Goal: Information Seeking & Learning: Check status

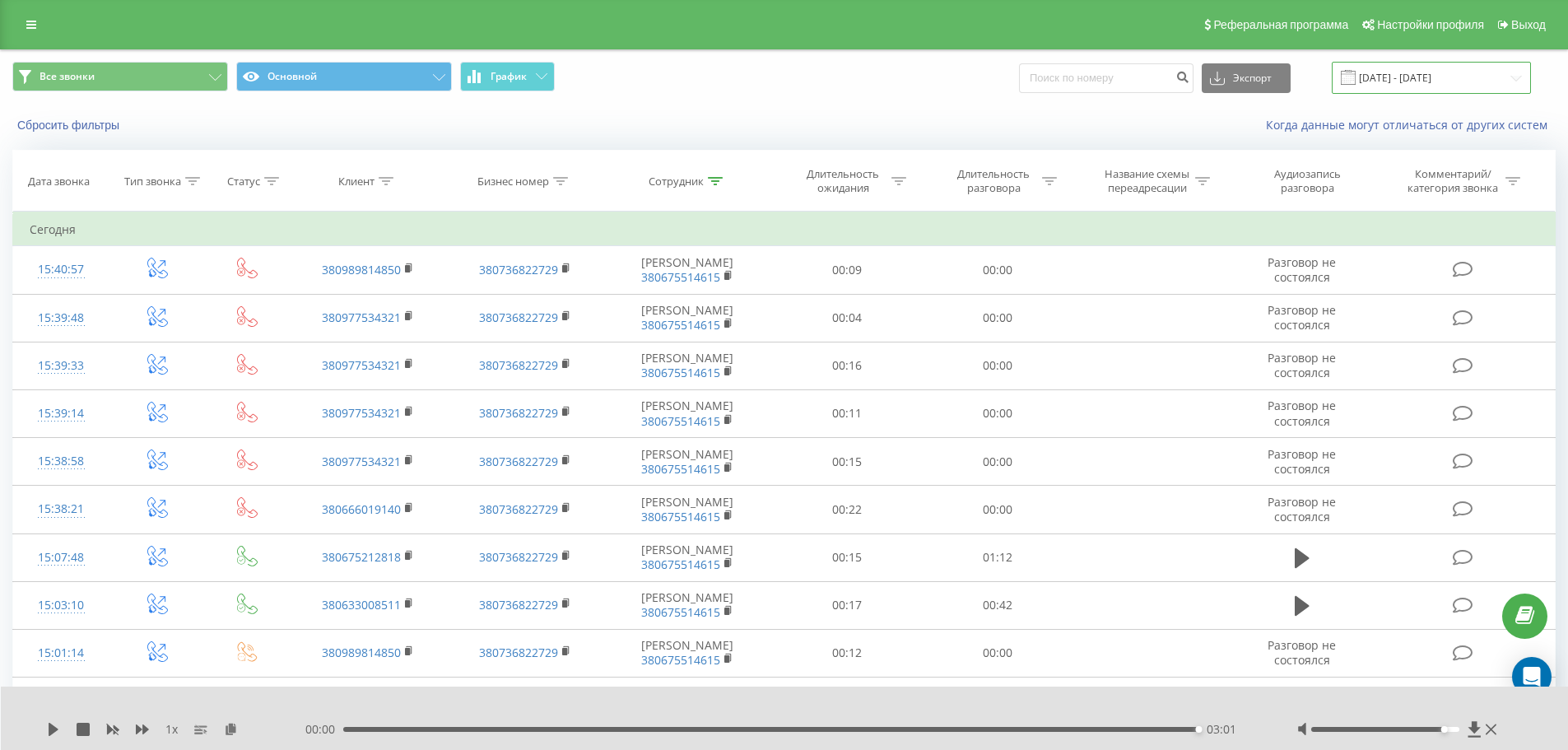
click at [1517, 79] on input "[DATE] - [DATE]" at bounding box center [1431, 78] width 199 height 32
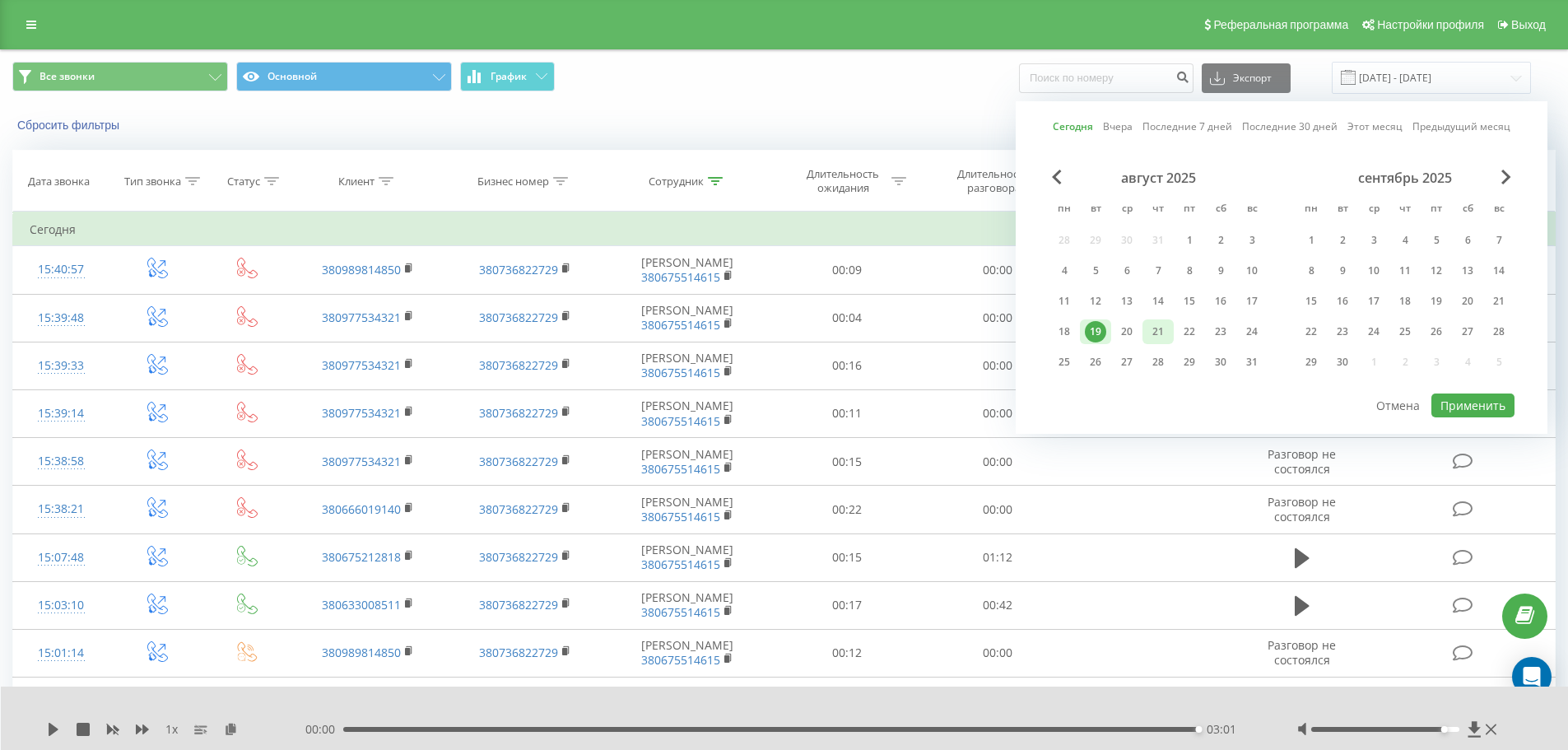
click at [1164, 330] on div "21" at bounding box center [1158, 332] width 21 height 21
click at [1479, 411] on button "Применить" at bounding box center [1473, 405] width 83 height 24
type input "[DATE] - [DATE]"
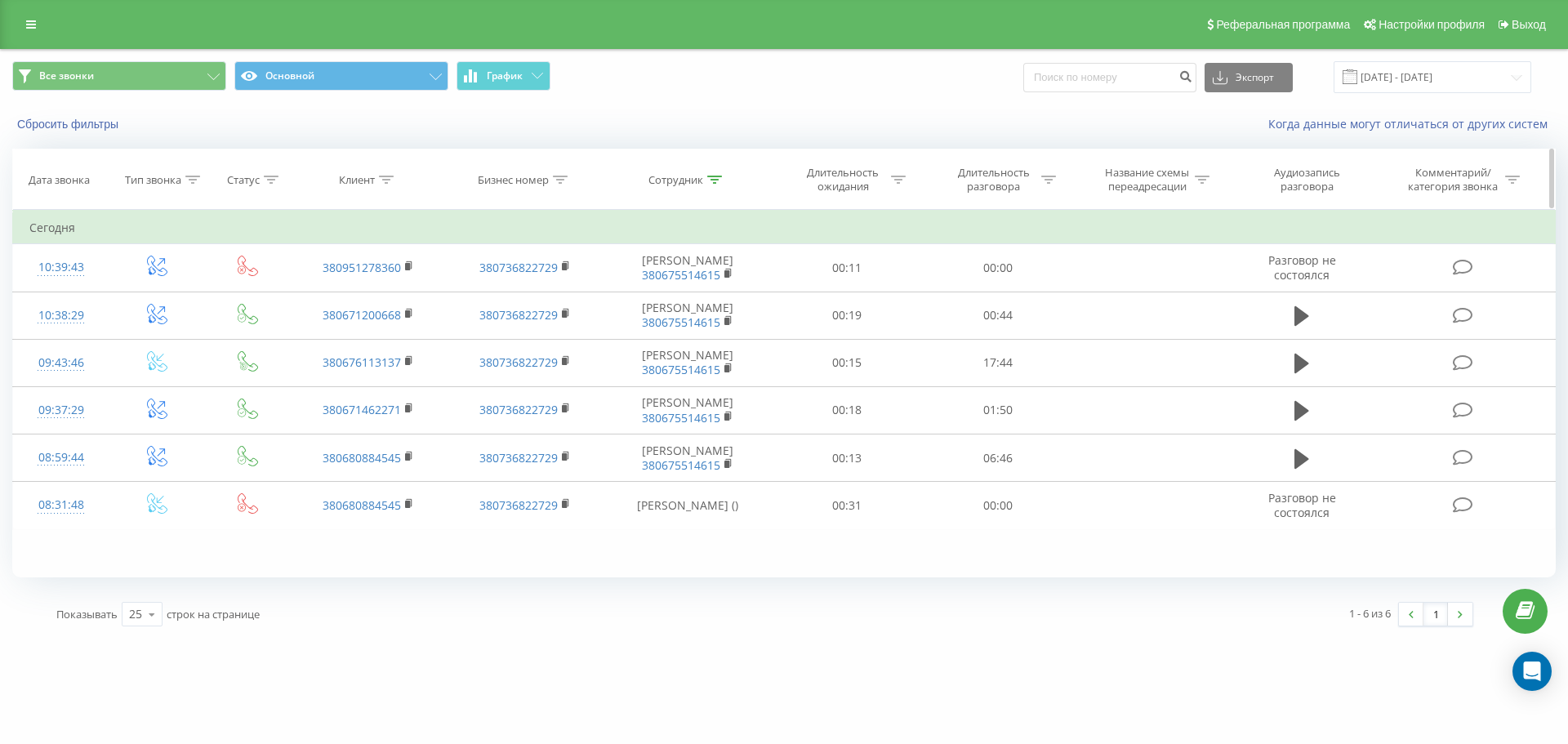
click at [714, 178] on icon at bounding box center [715, 180] width 15 height 9
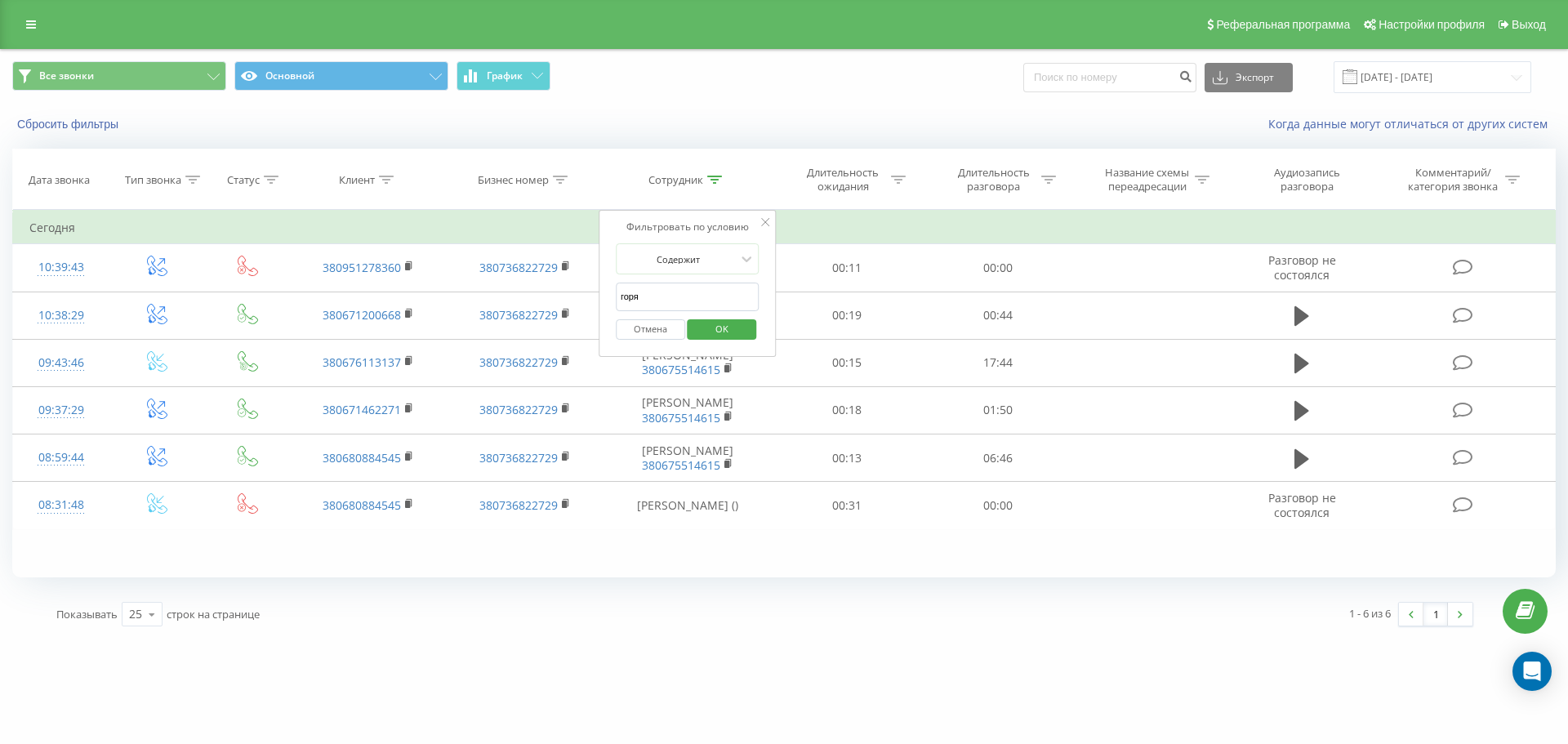
click at [660, 334] on button "Отмена" at bounding box center [650, 330] width 69 height 21
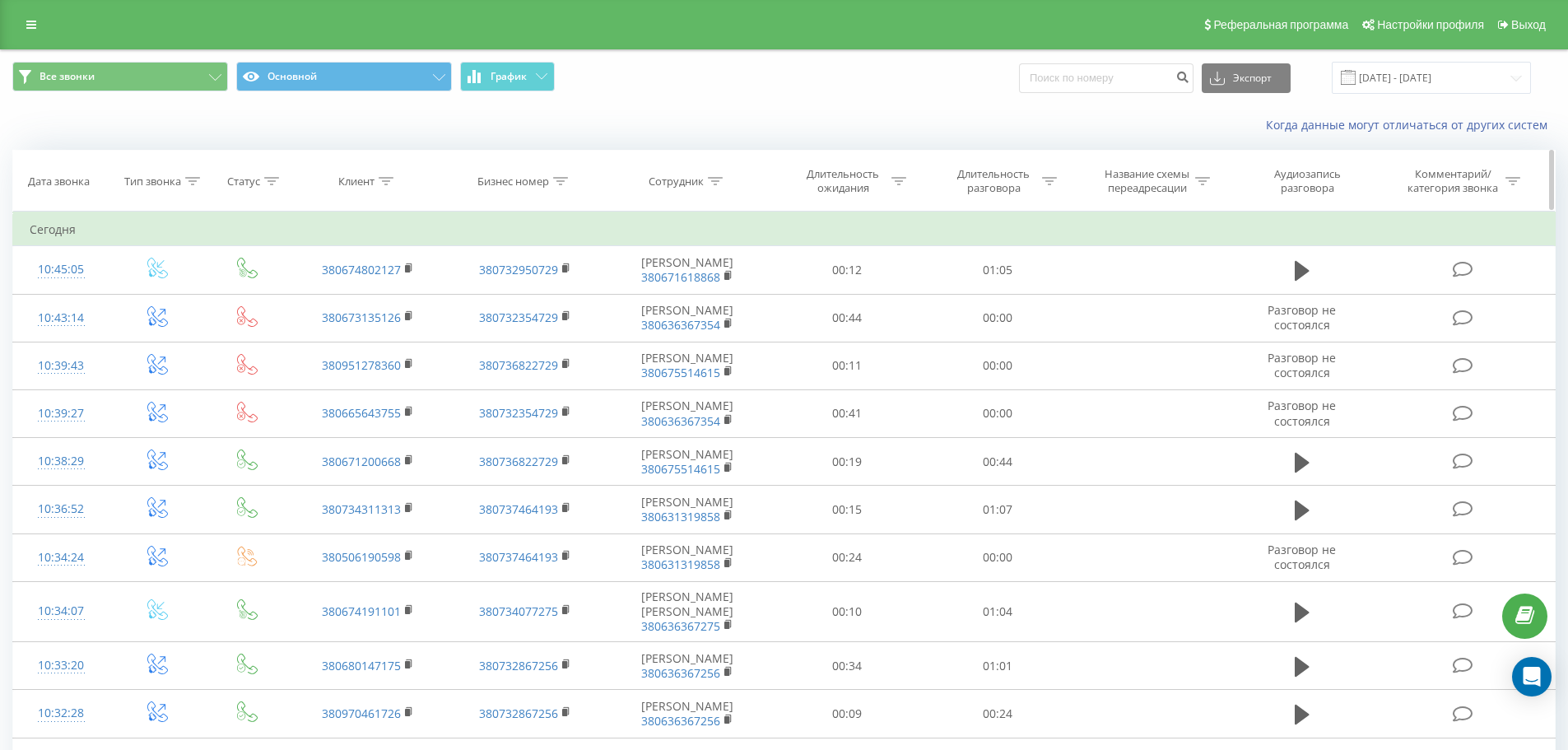
click at [722, 177] on icon at bounding box center [716, 181] width 15 height 9
click at [673, 299] on input "горя" at bounding box center [687, 299] width 145 height 29
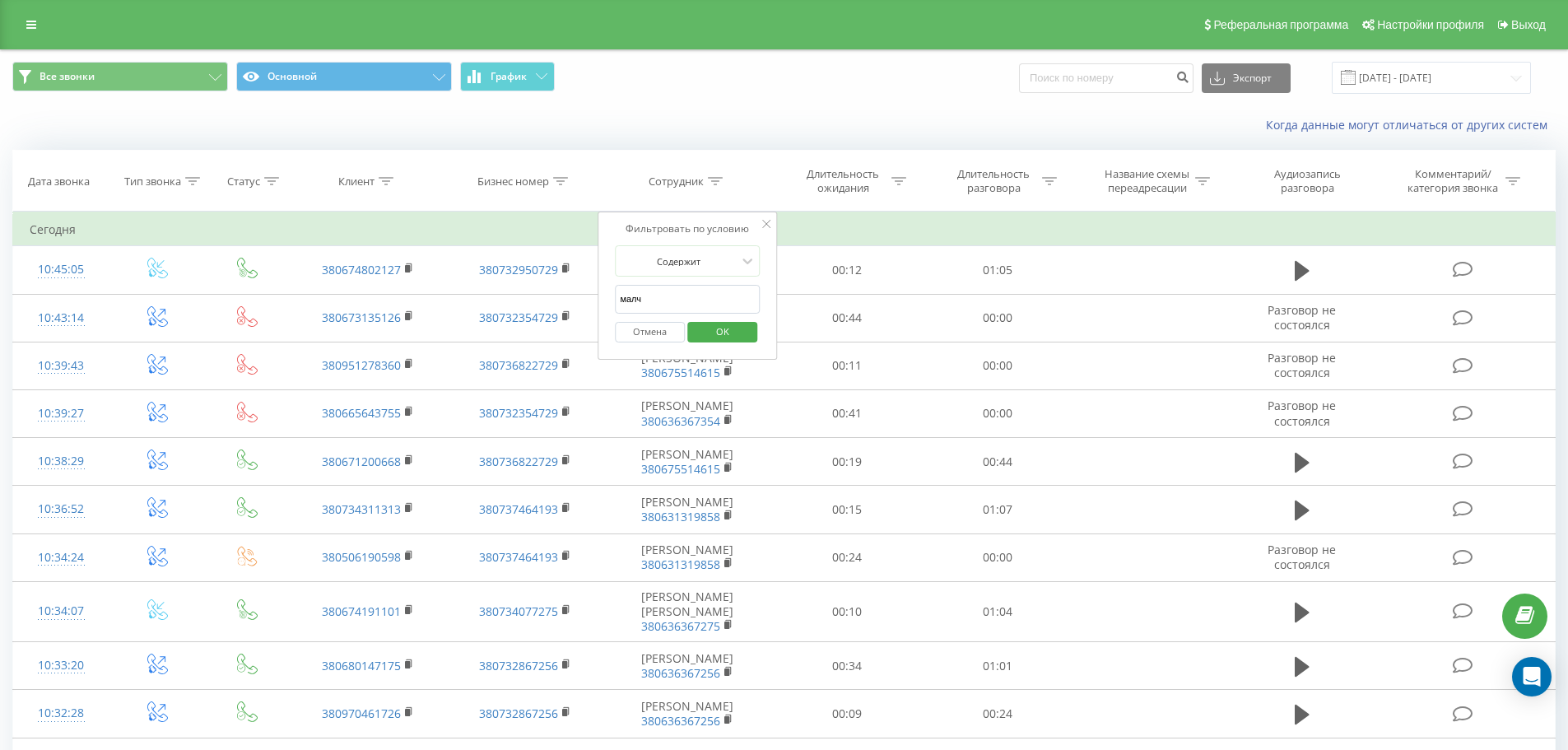
click at [711, 334] on span "OK" at bounding box center [723, 331] width 46 height 26
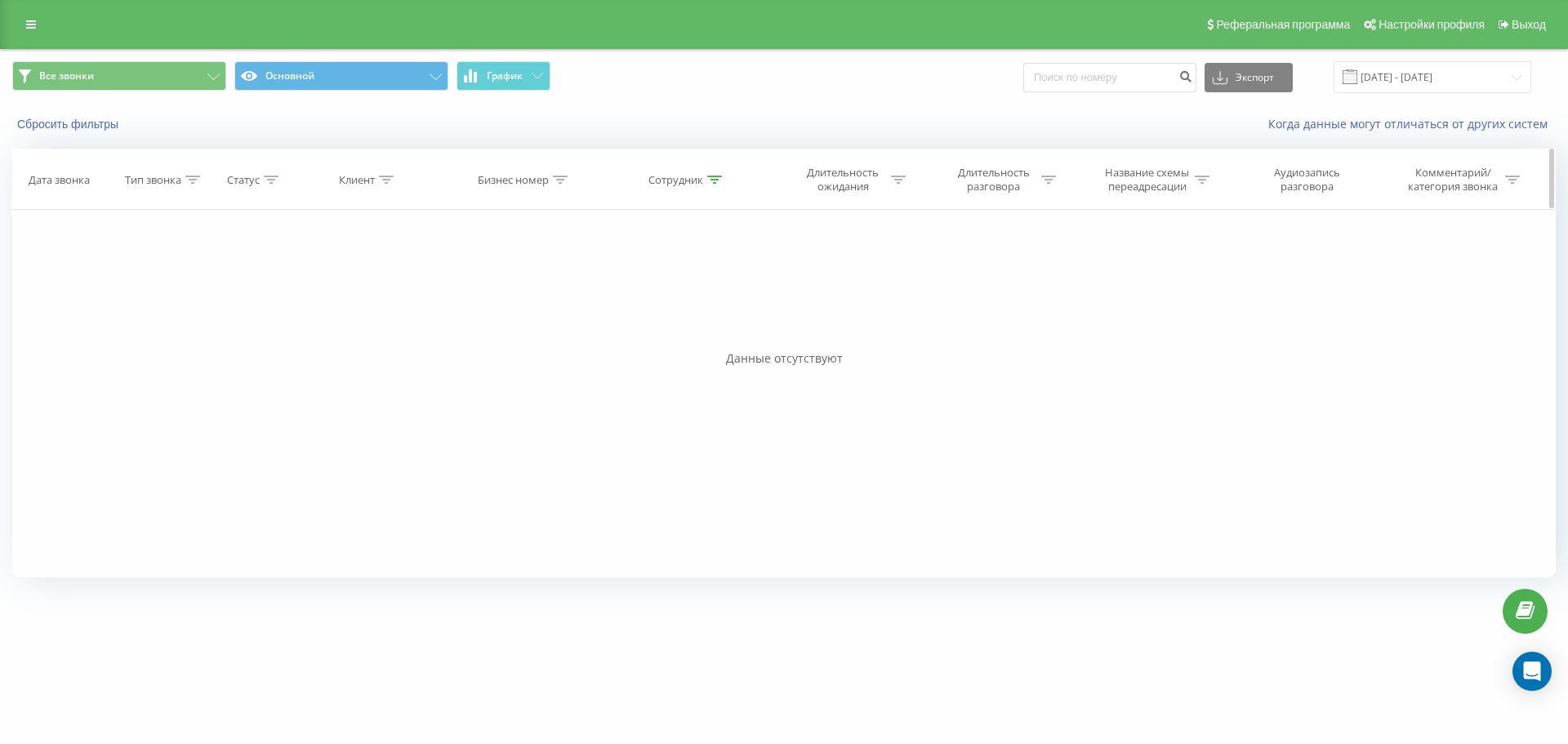
click at [716, 178] on icon at bounding box center [715, 180] width 15 height 9
drag, startPoint x: 662, startPoint y: 297, endPoint x: 579, endPoint y: 290, distance: 83.3
click at [579, 290] on div "Фильтровать по условию Равно Введите значение Отмена OK Фильтровать по условию …" at bounding box center [784, 393] width 1543 height 368
type input "молчан"
click at [728, 332] on span "OK" at bounding box center [722, 328] width 45 height 26
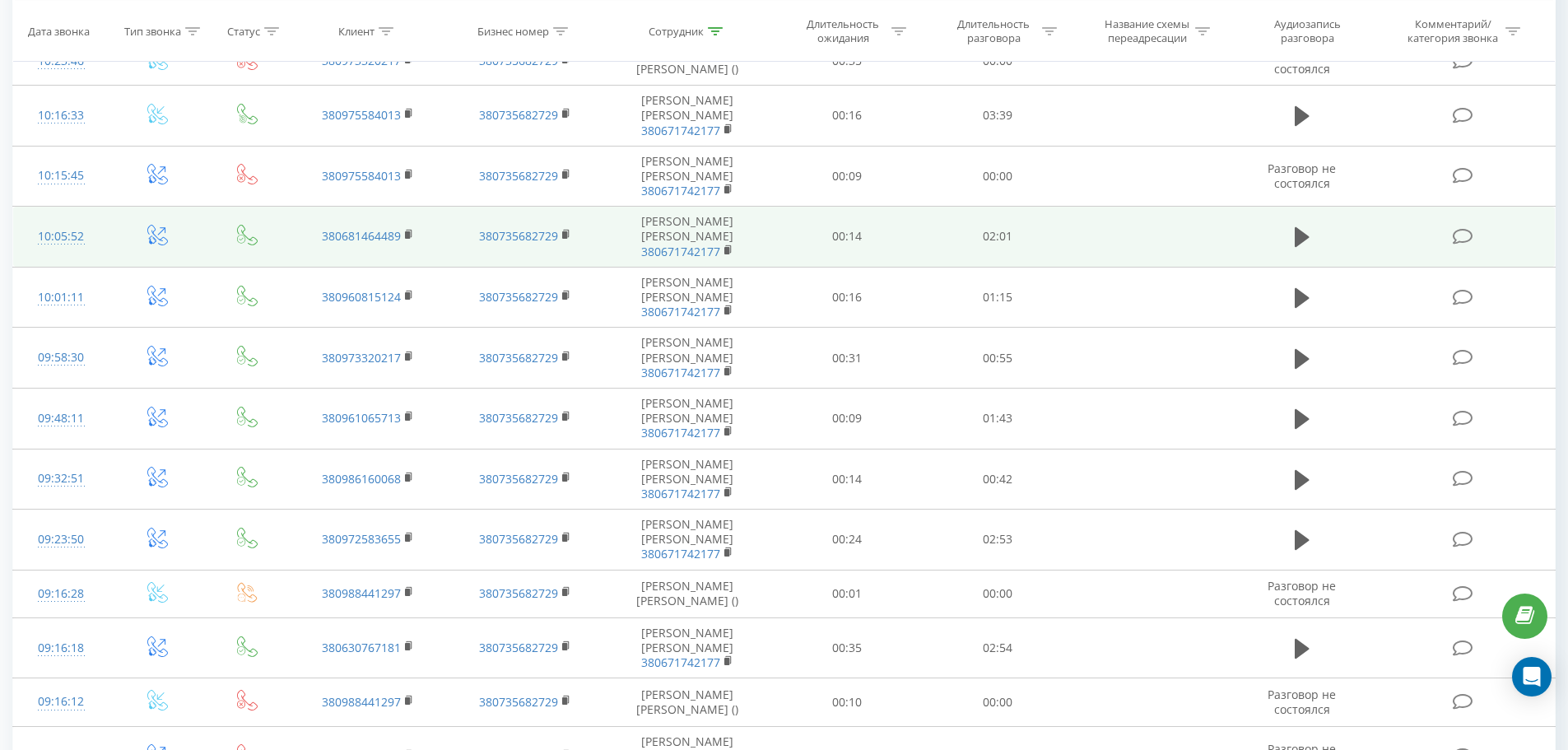
scroll to position [324, 0]
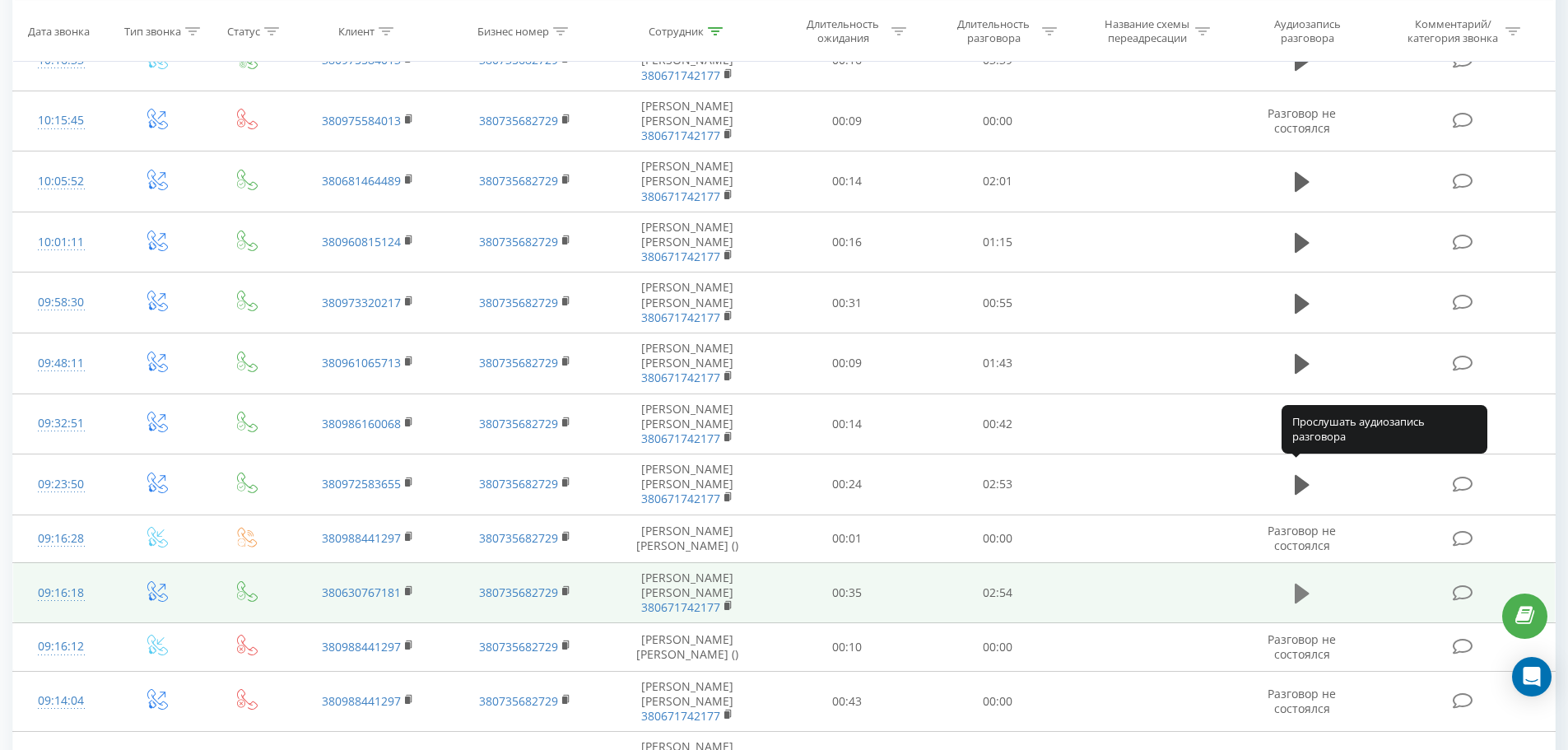
click at [1303, 583] on icon at bounding box center [1302, 593] width 15 height 20
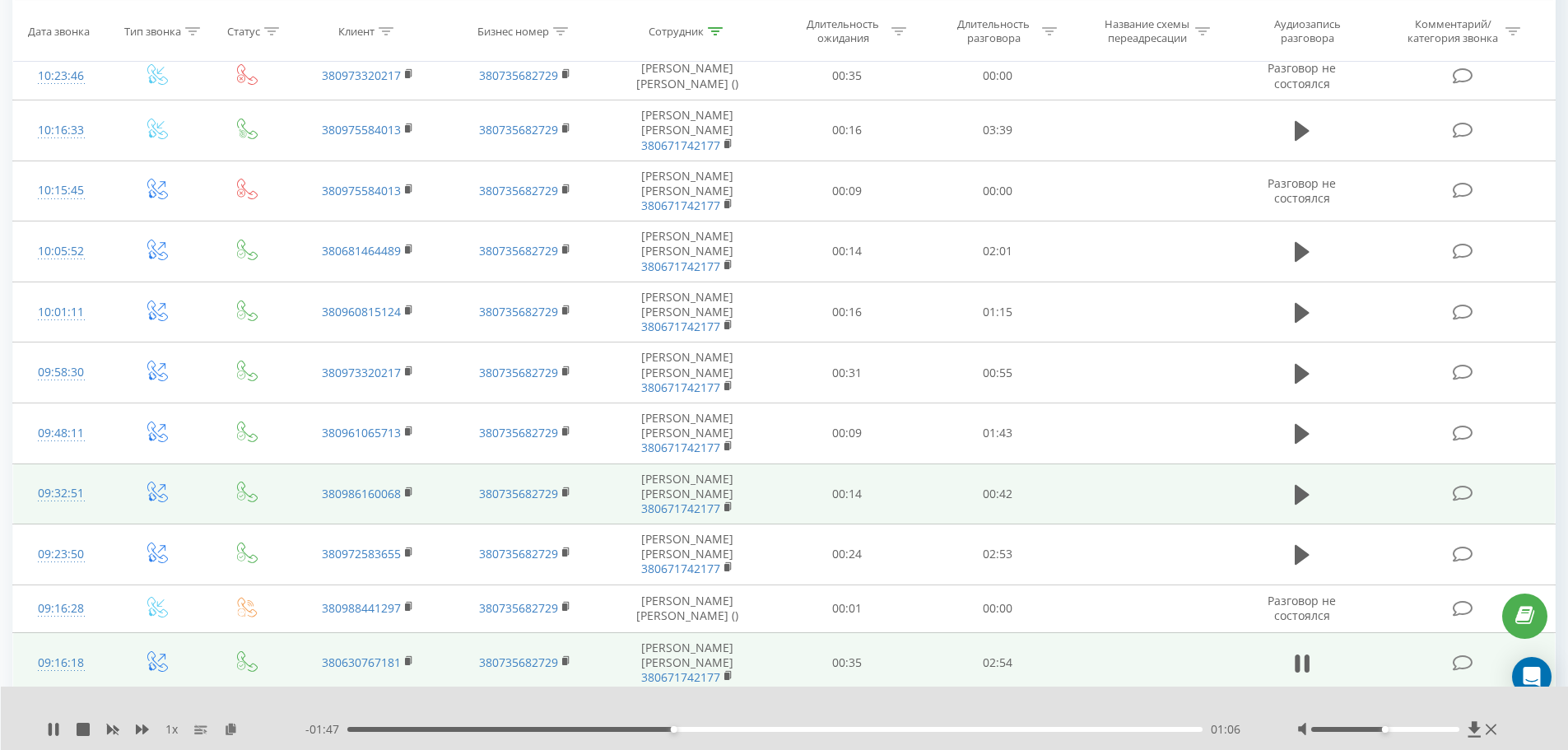
scroll to position [242, 0]
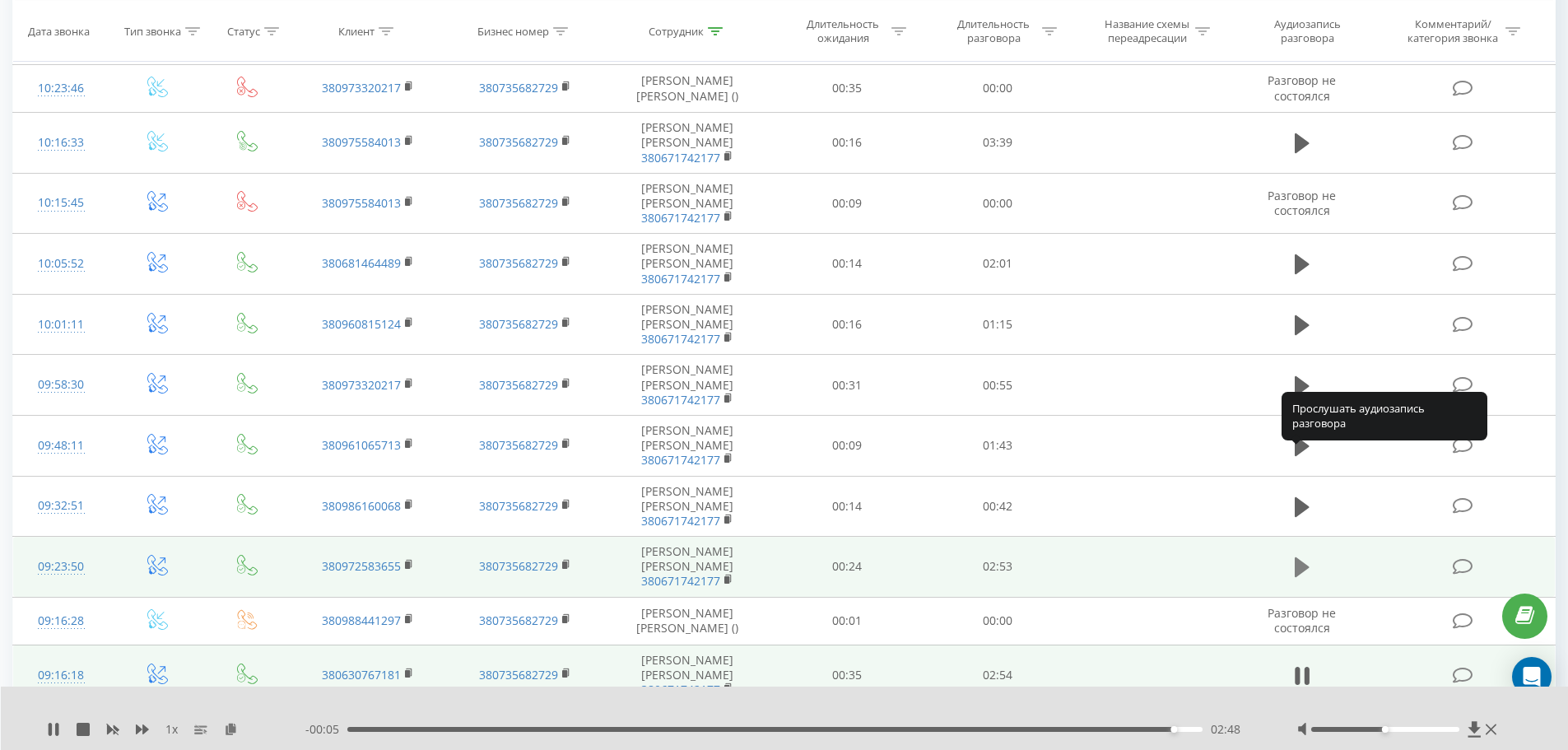
click at [1304, 557] on icon at bounding box center [1302, 567] width 15 height 20
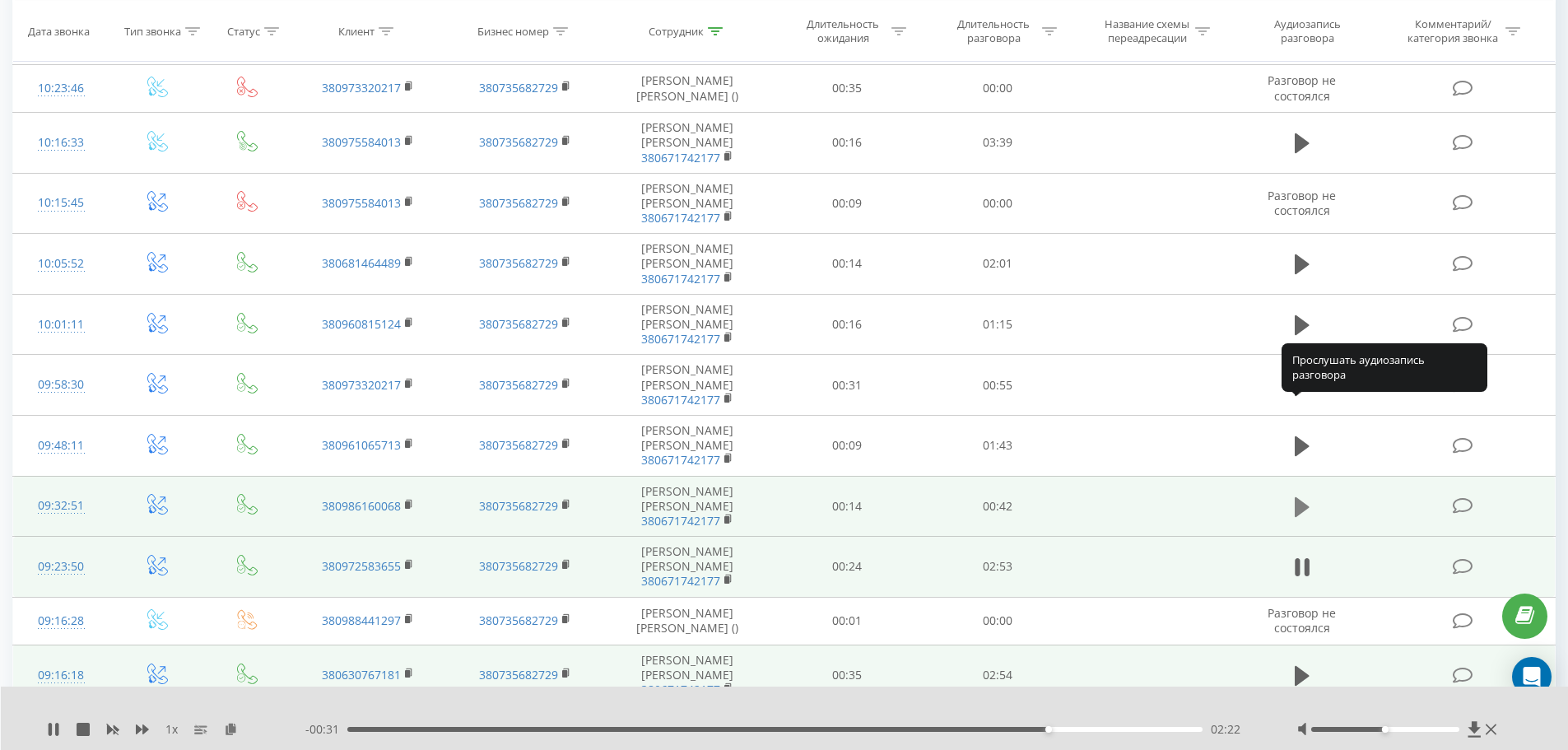
click at [1303, 497] on icon at bounding box center [1302, 507] width 15 height 20
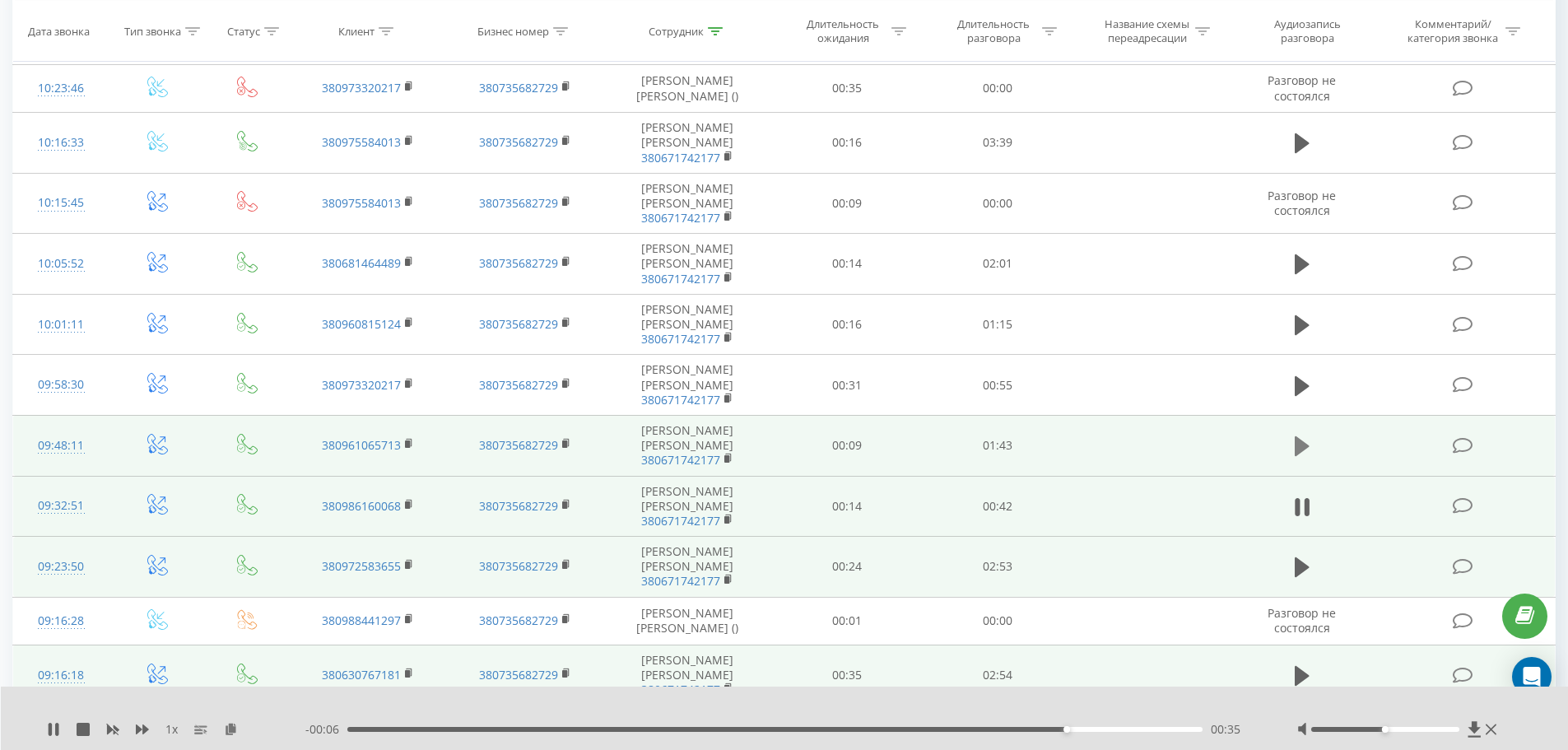
click at [1309, 435] on icon at bounding box center [1302, 446] width 15 height 23
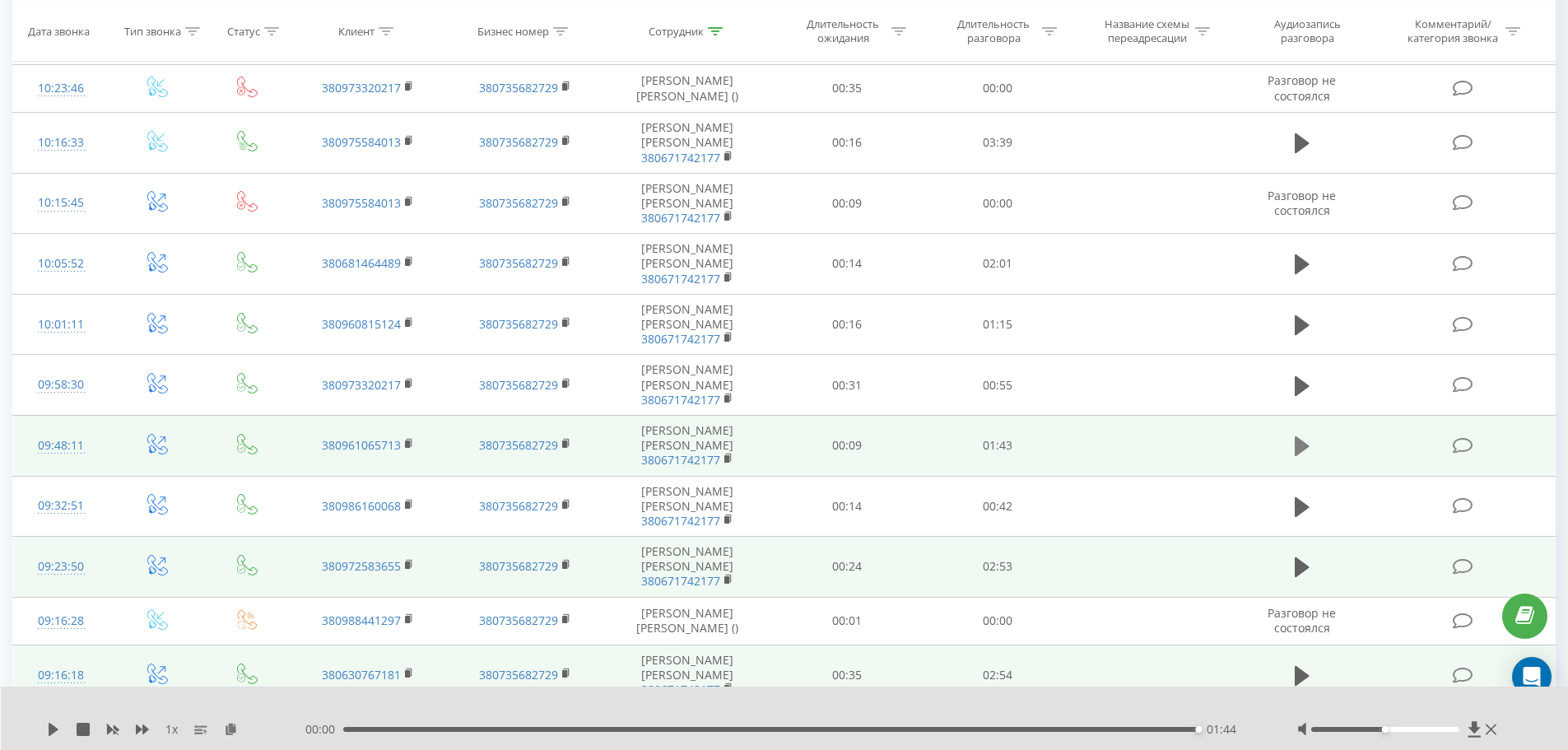
click at [1307, 435] on icon at bounding box center [1302, 446] width 15 height 23
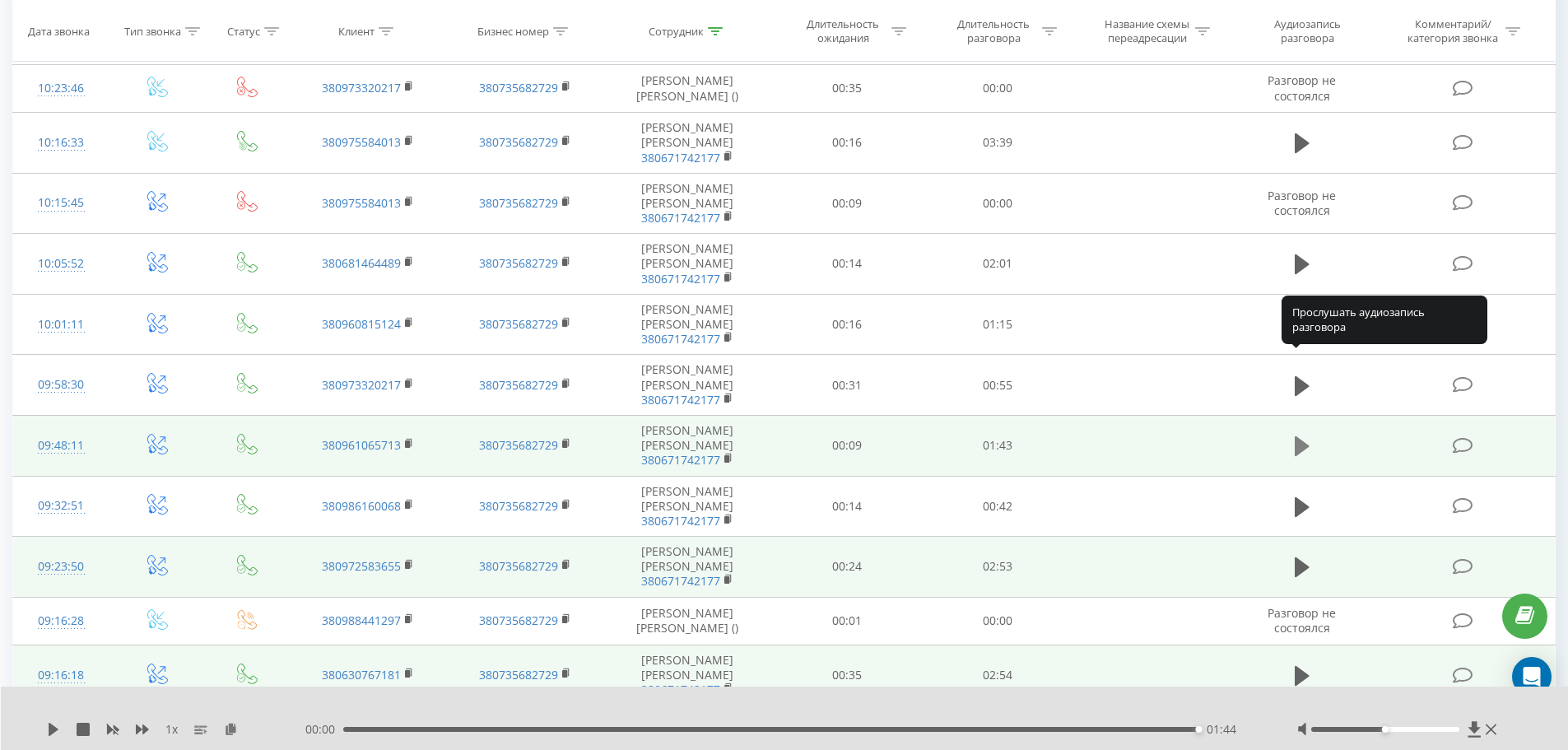
click at [1301, 436] on icon at bounding box center [1302, 446] width 15 height 20
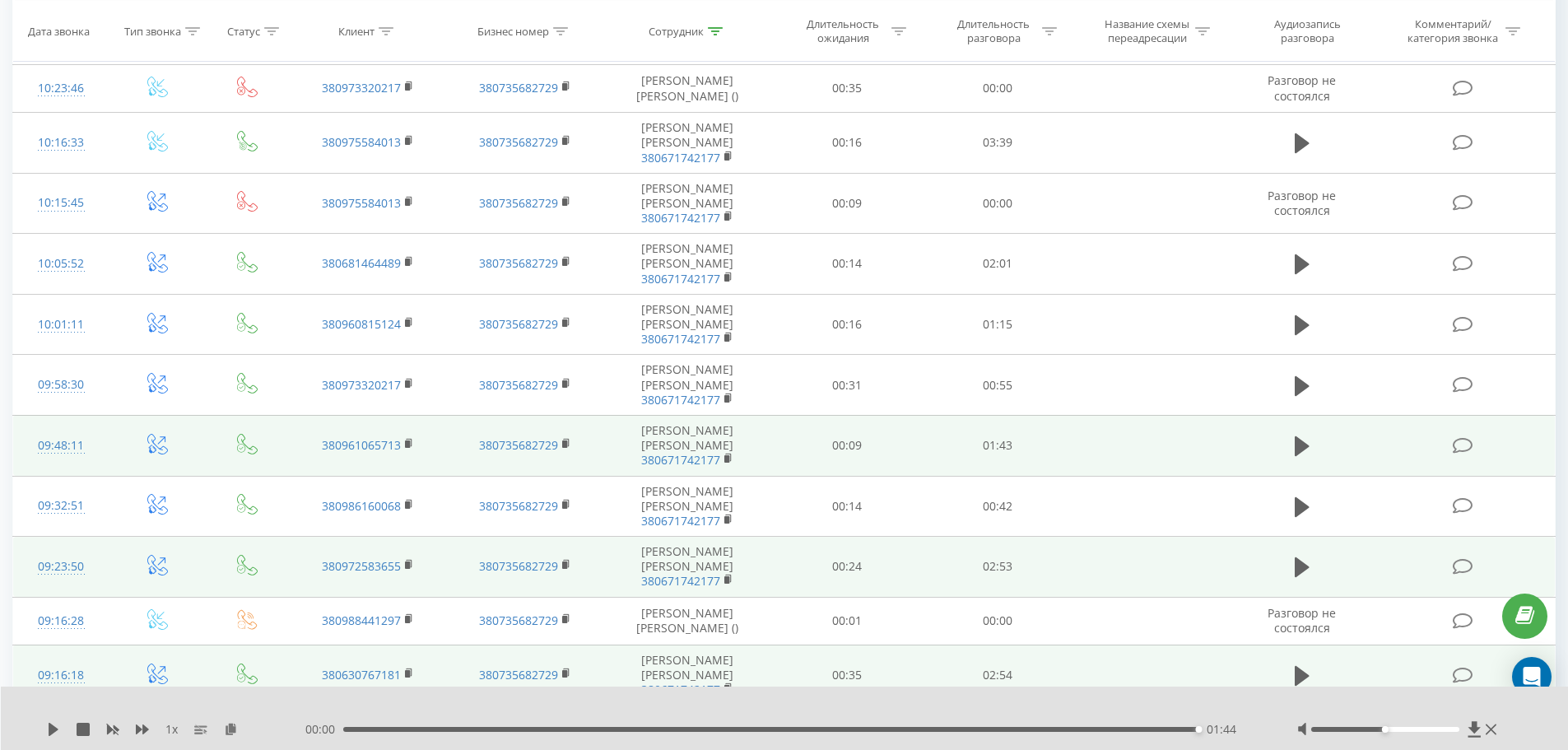
click at [1301, 436] on icon at bounding box center [1302, 446] width 15 height 20
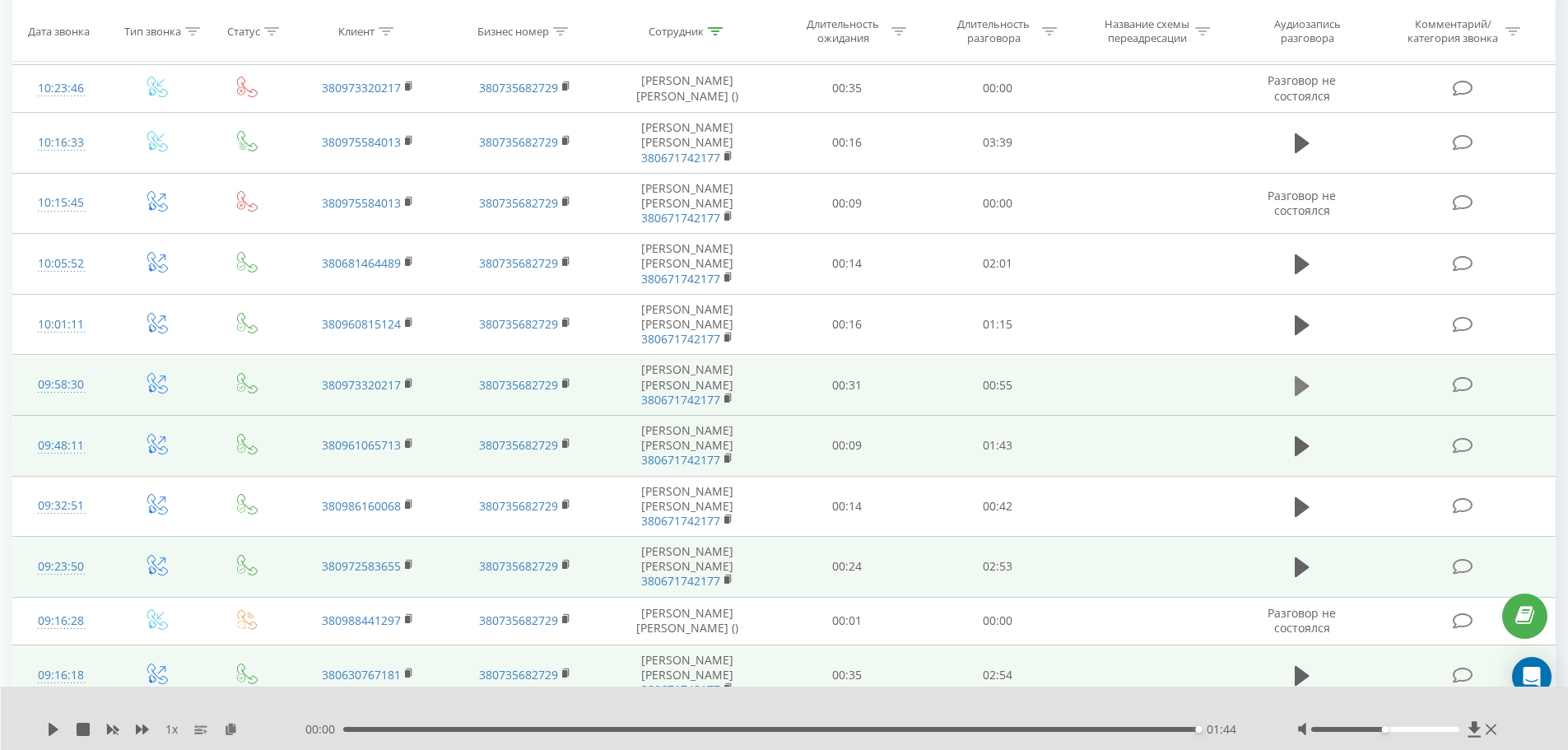
click at [1303, 375] on icon at bounding box center [1302, 385] width 15 height 20
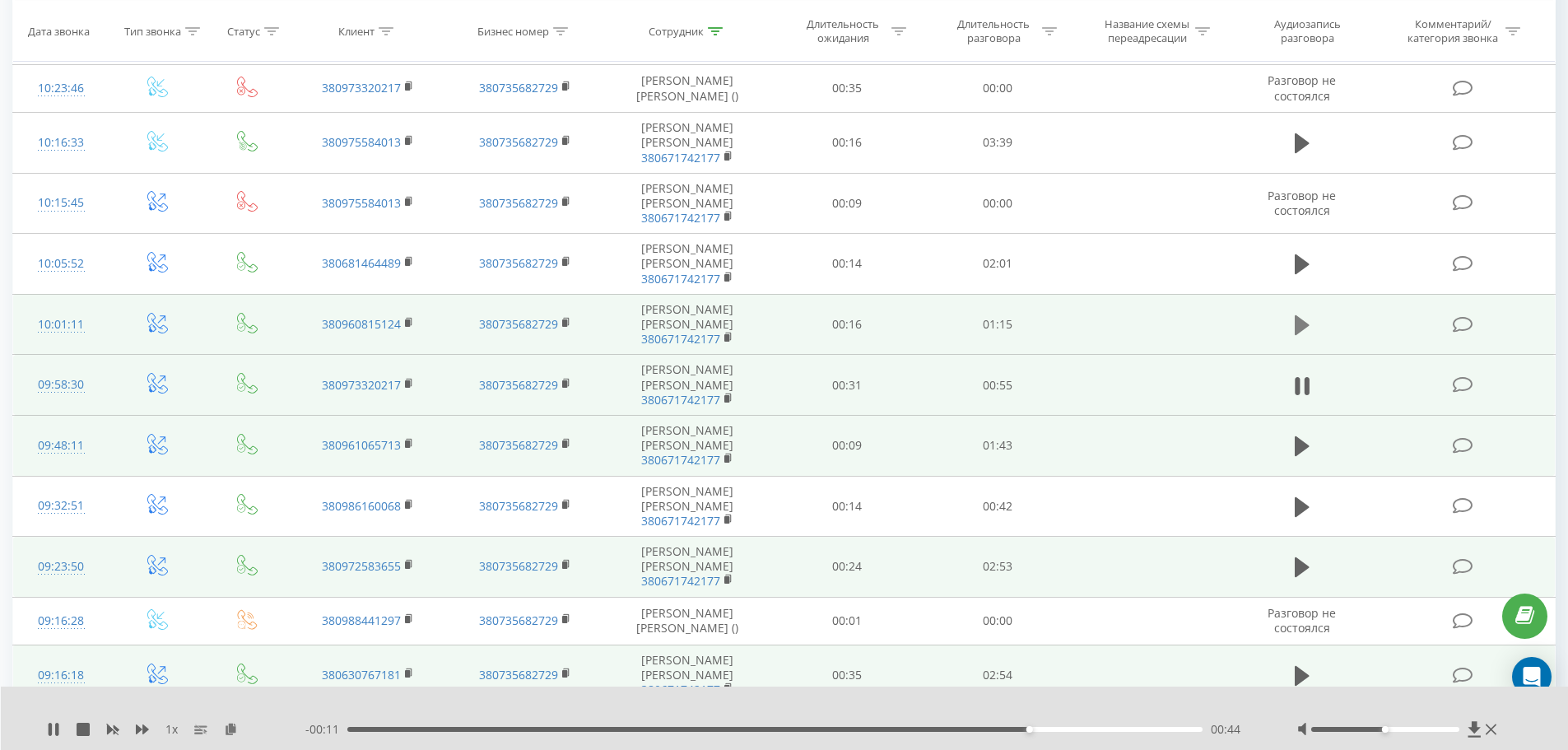
click at [1303, 315] on icon at bounding box center [1302, 325] width 15 height 20
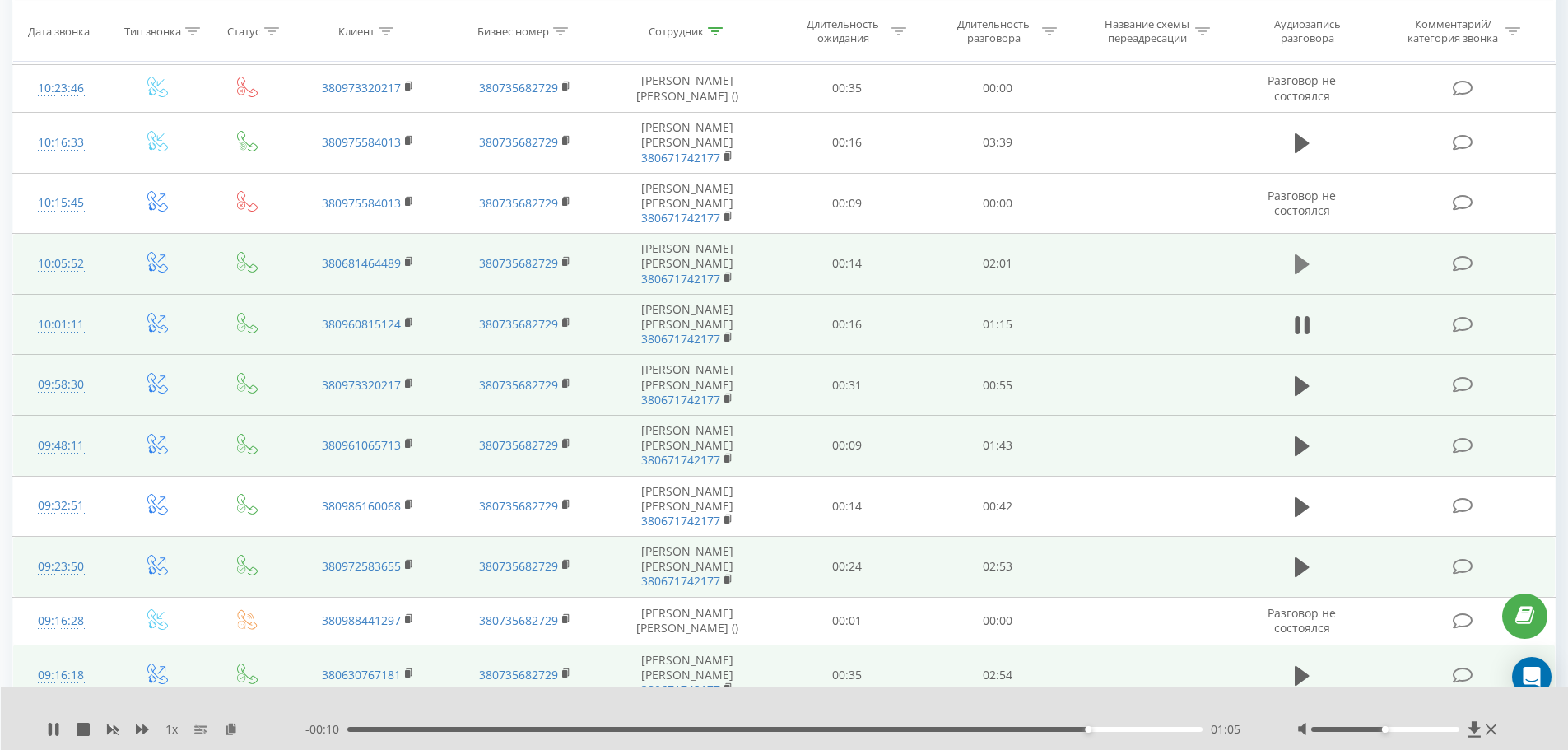
click at [1302, 253] on icon at bounding box center [1302, 264] width 15 height 23
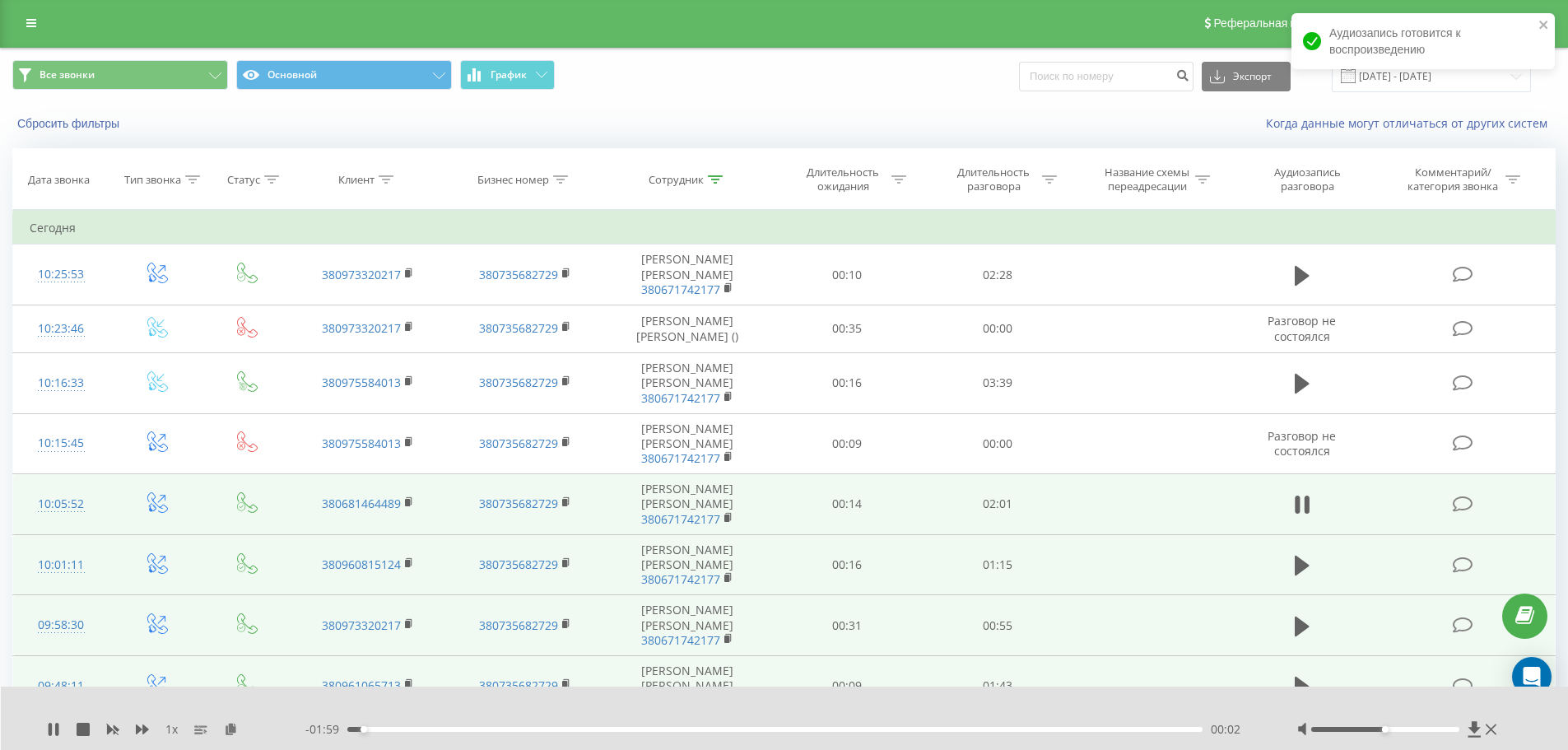
scroll to position [0, 0]
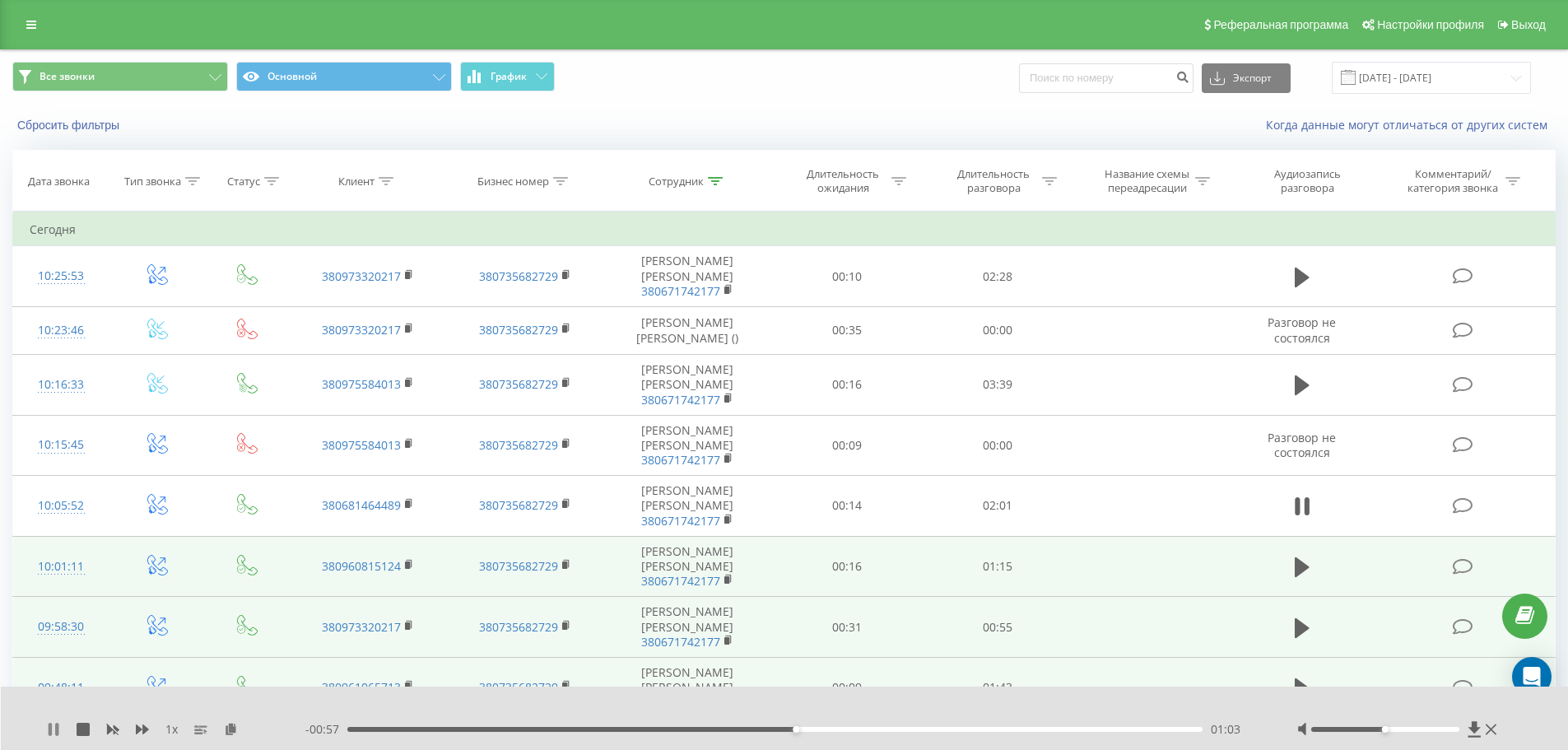
click at [52, 730] on icon at bounding box center [53, 729] width 13 height 13
